Goal: Complete application form

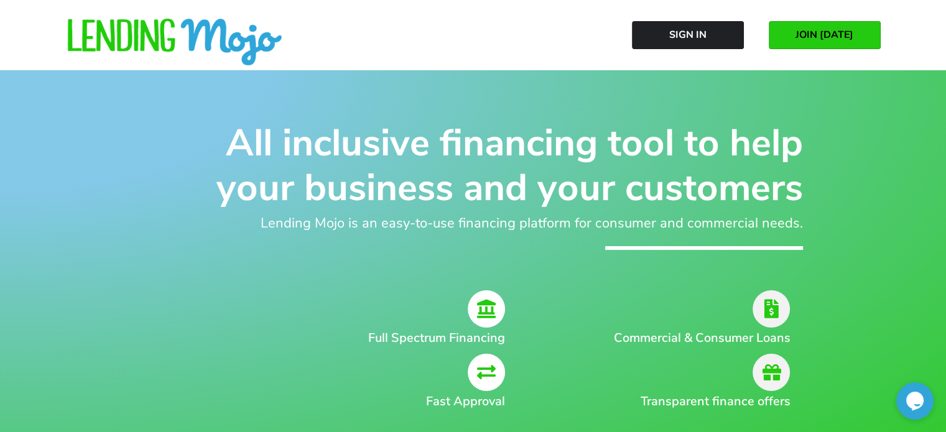
click at [831, 38] on span "JOIN [DATE]" at bounding box center [824, 34] width 58 height 11
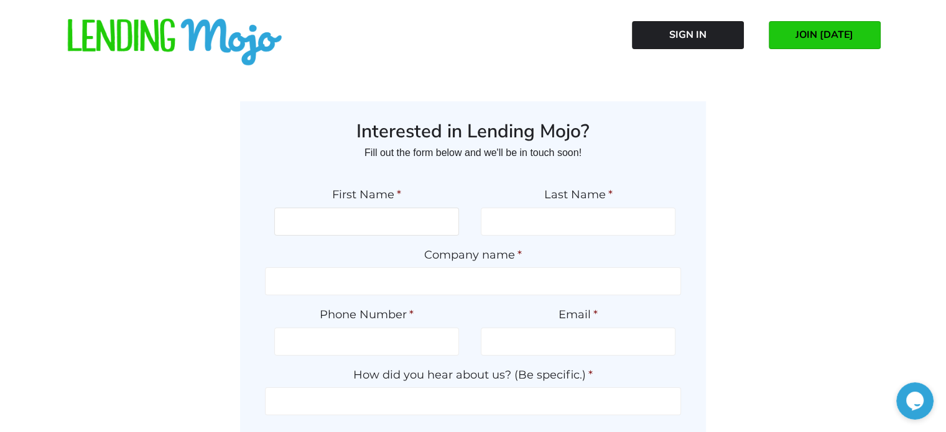
click at [306, 221] on input "First Name *" at bounding box center [366, 222] width 185 height 28
type input "Frank"
type input "Loughlin"
type input "President / Chairman / Executive"
type input "9175672700"
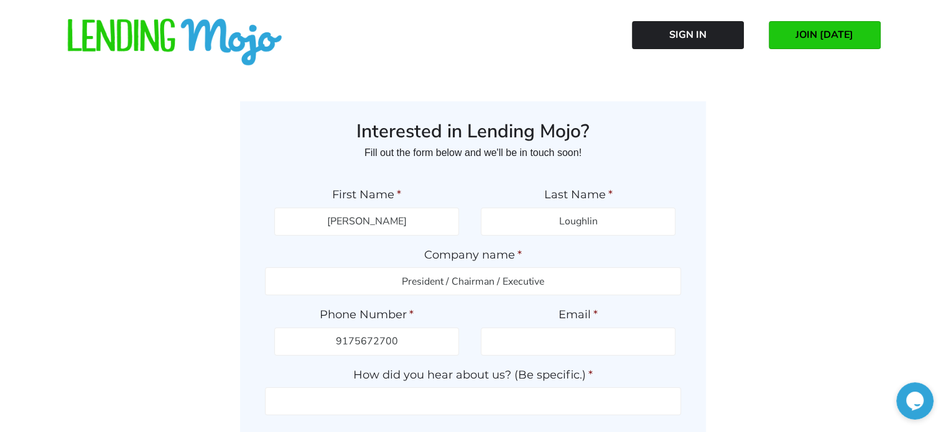
type input "[EMAIL_ADDRESS][DOMAIN_NAME]"
type input "(917) 567-2700"
drag, startPoint x: 564, startPoint y: 283, endPoint x: 341, endPoint y: 308, distance: 225.2
click at [341, 308] on ul "First Name * Frank Last Name * Loughlin Company name * President / Chairman / E…" at bounding box center [473, 325] width 416 height 301
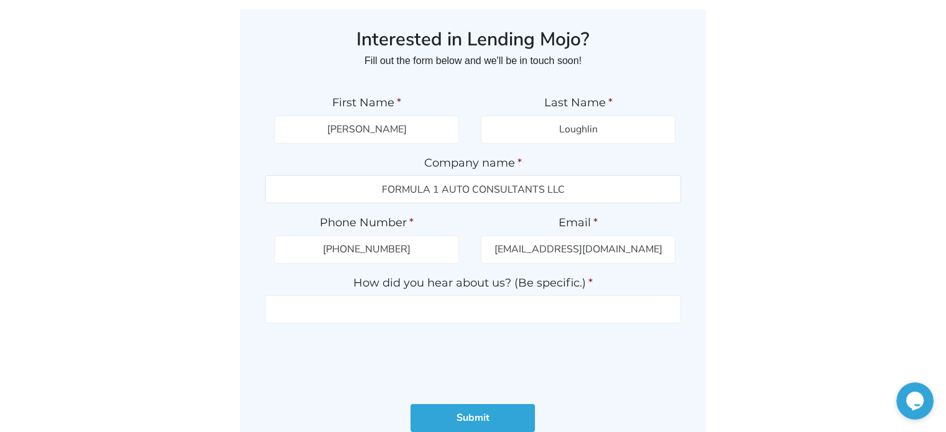
scroll to position [94, 0]
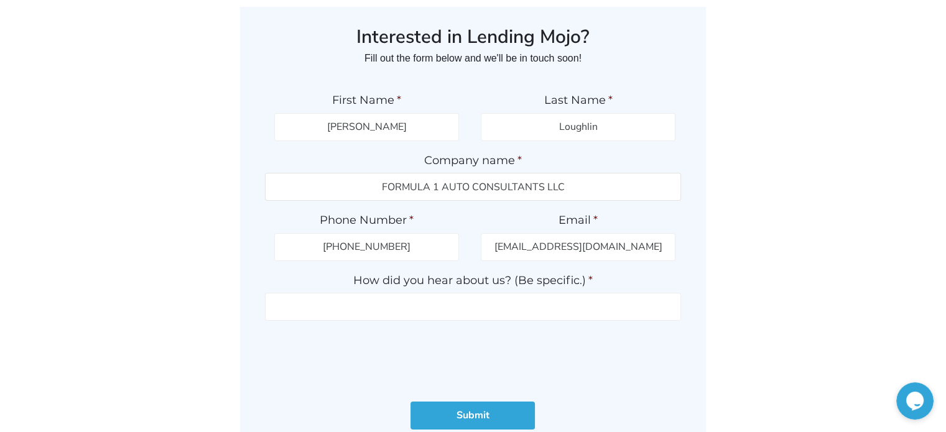
type input "FORMULA 1 AUTO CONSULTANTS LLC"
click at [412, 315] on input "How did you hear about us? (Be specific.) *" at bounding box center [473, 307] width 416 height 28
type input "PETE DOHENY"
click at [461, 415] on input "Submit" at bounding box center [472, 416] width 124 height 28
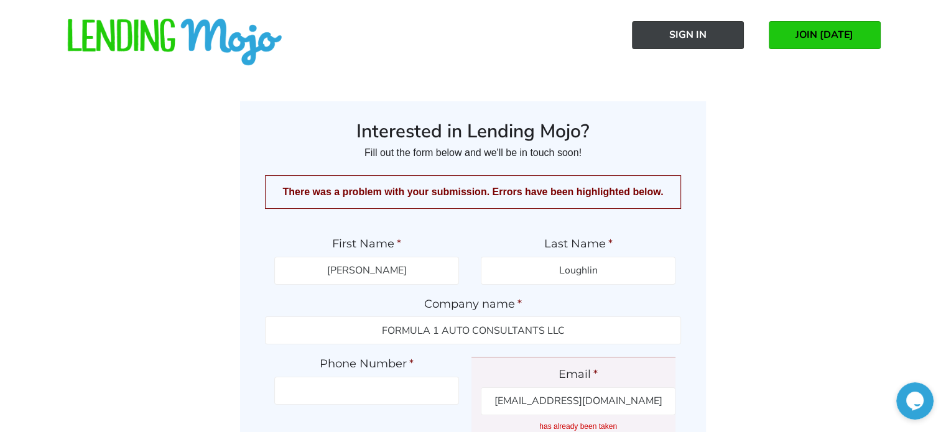
click at [684, 40] on span "Sign In" at bounding box center [687, 34] width 37 height 11
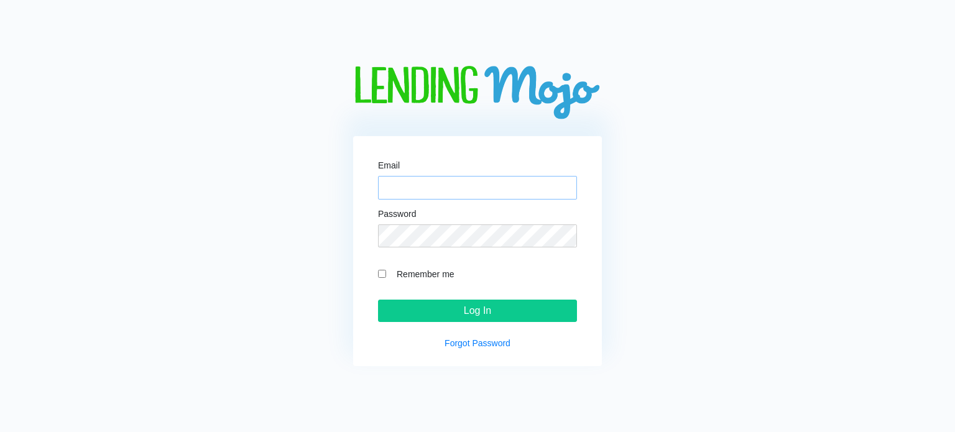
click at [423, 183] on input "Email" at bounding box center [477, 188] width 199 height 24
type input "[EMAIL_ADDRESS][DOMAIN_NAME]"
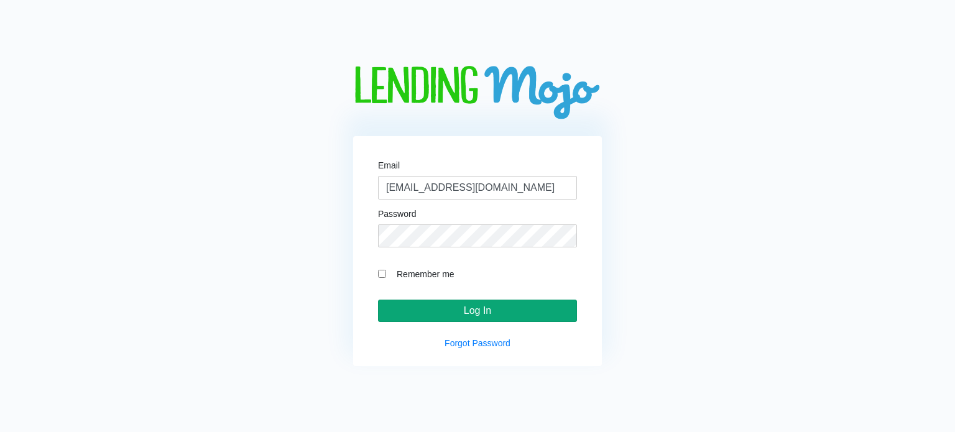
click at [445, 310] on input "Log In" at bounding box center [477, 311] width 199 height 22
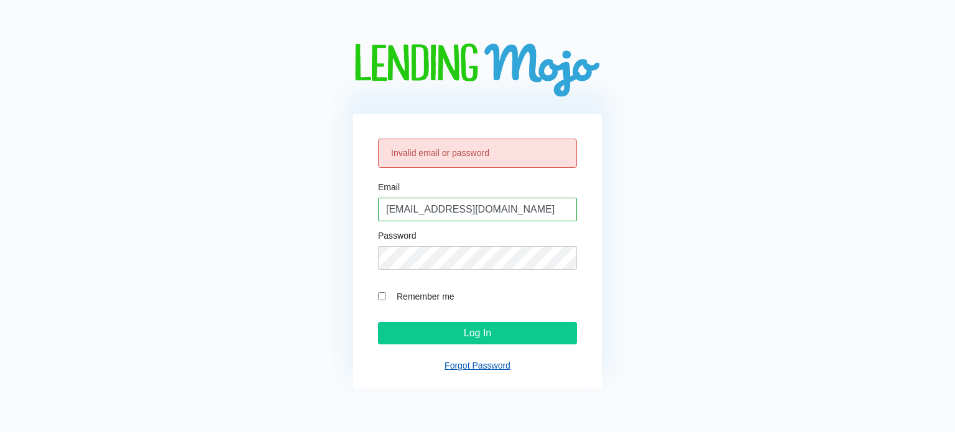
click at [459, 367] on link "Forgot Password" at bounding box center [478, 366] width 66 height 10
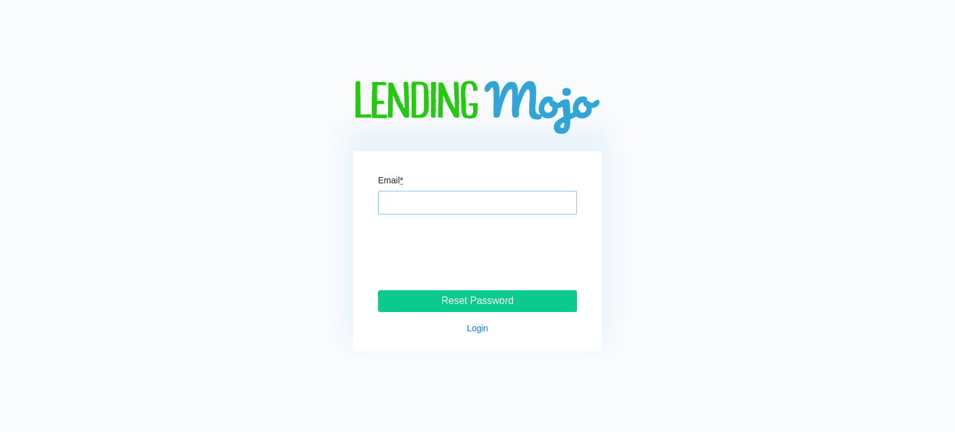
click at [394, 203] on input "Email *" at bounding box center [477, 203] width 199 height 24
type input "[EMAIL_ADDRESS][DOMAIN_NAME]"
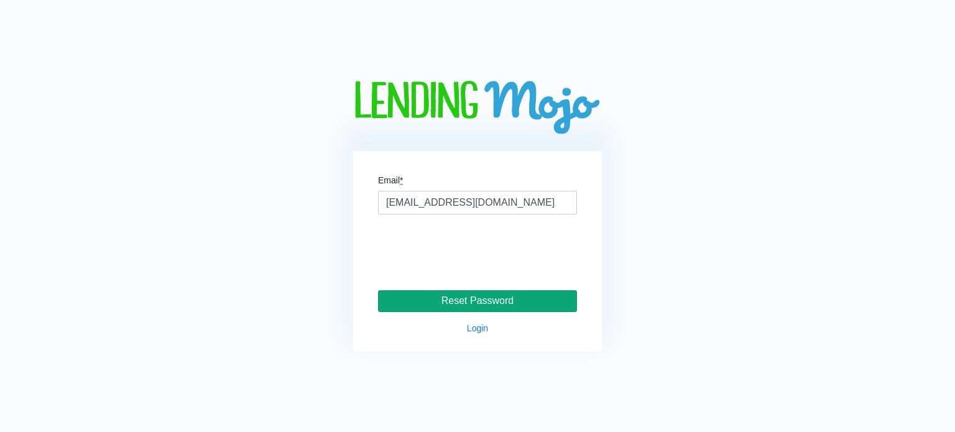
click at [438, 301] on input "Reset Password" at bounding box center [477, 301] width 199 height 22
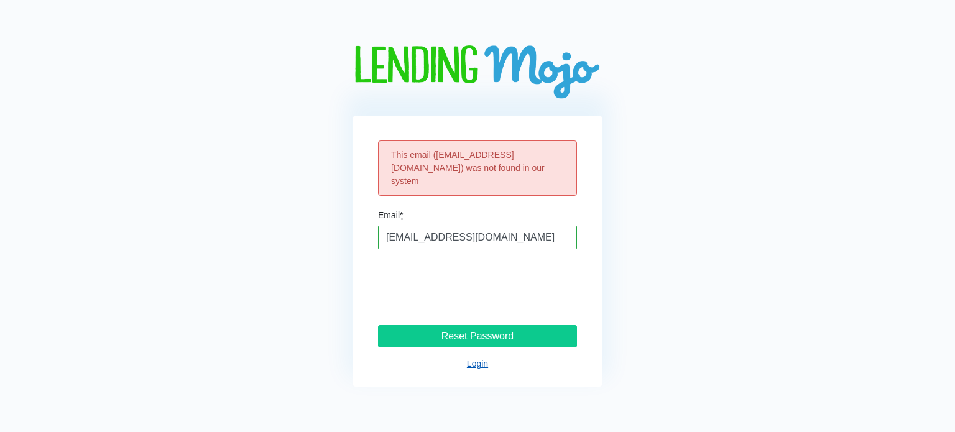
click at [476, 359] on link "Login" at bounding box center [477, 364] width 21 height 10
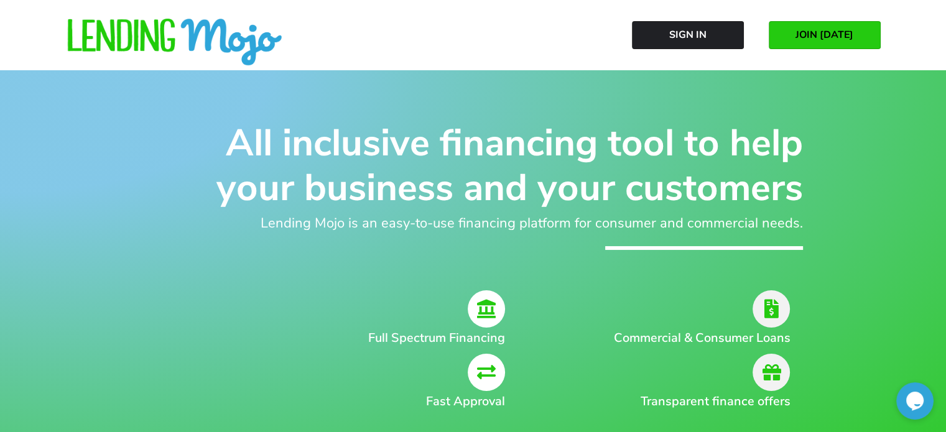
click at [820, 34] on span "JOIN [DATE]" at bounding box center [824, 34] width 58 height 11
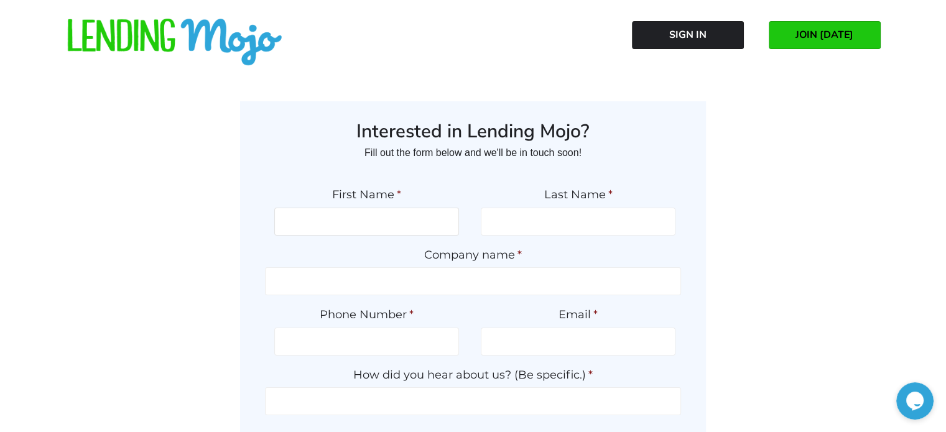
click at [371, 229] on input "First Name *" at bounding box center [366, 222] width 185 height 28
type input "[PERSON_NAME]"
type input "Loughlin"
type input "President / Chairman / Executive"
type input "9175672700"
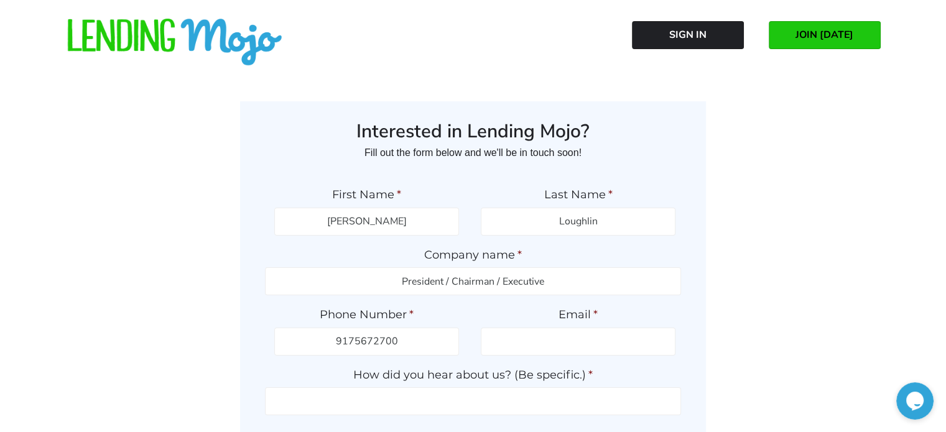
type input "[EMAIL_ADDRESS][DOMAIN_NAME]"
type input "(917) 567-2700"
drag, startPoint x: 557, startPoint y: 280, endPoint x: 285, endPoint y: 288, distance: 271.8
click at [285, 288] on input "President / Chairman / Executive" at bounding box center [473, 281] width 416 height 28
type input "FORMULA 1 AUTO CONSULTANTS LLC"
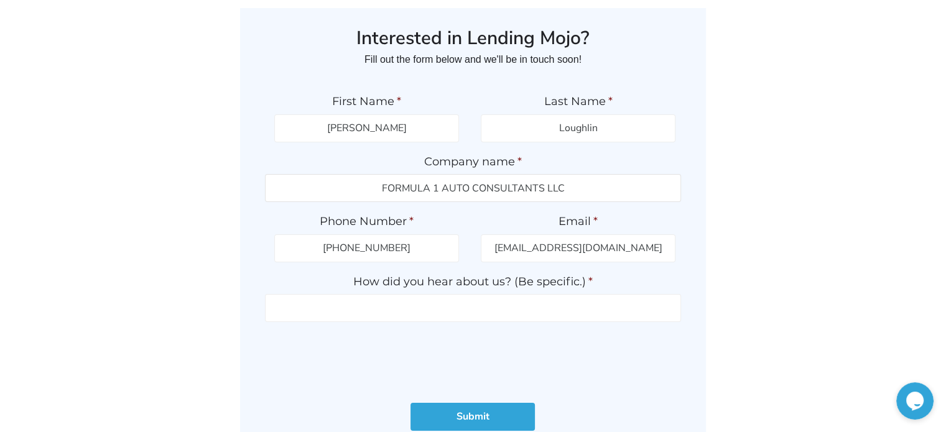
scroll to position [94, 0]
click at [453, 410] on input "Submit" at bounding box center [472, 416] width 124 height 28
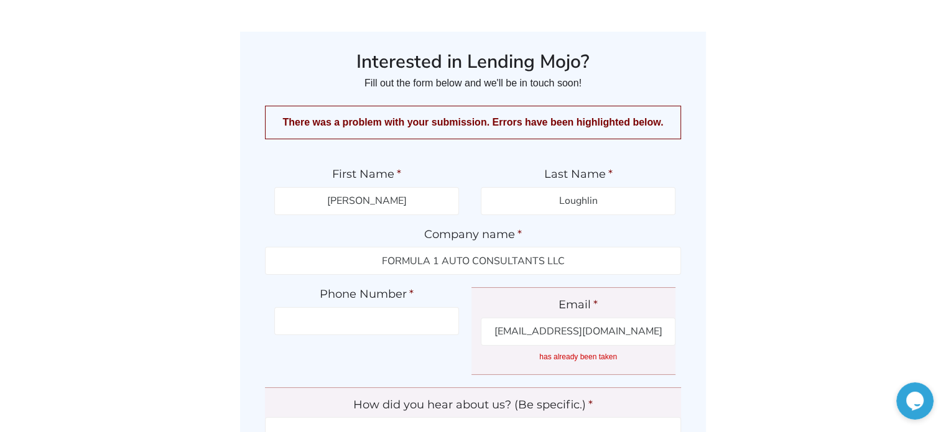
scroll to position [104, 0]
